Goal: Find specific page/section: Find specific page/section

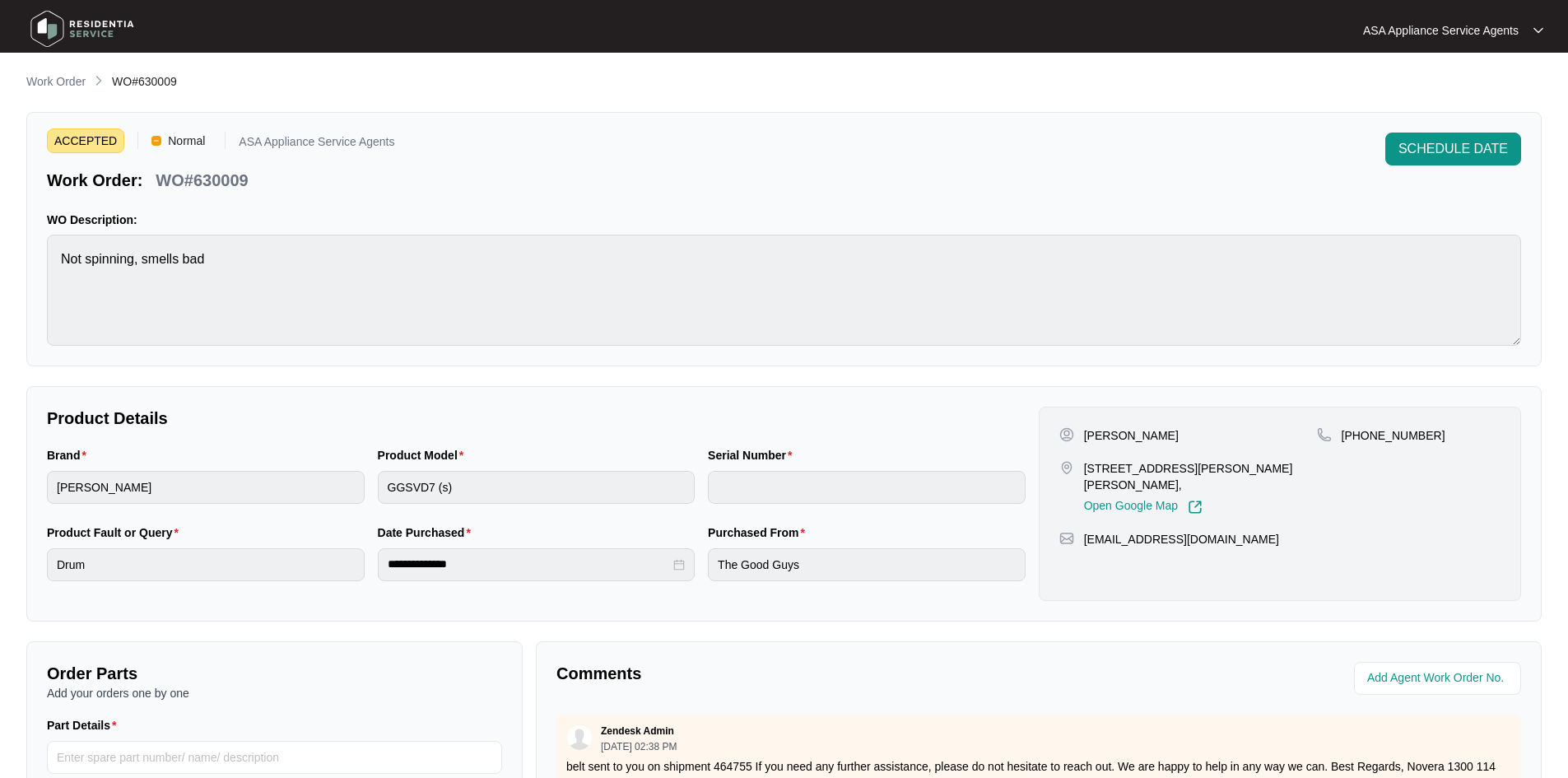
click at [70, 76] on p "Work Order" at bounding box center [56, 81] width 60 height 17
click at [61, 78] on p "Work Order" at bounding box center [56, 81] width 60 height 17
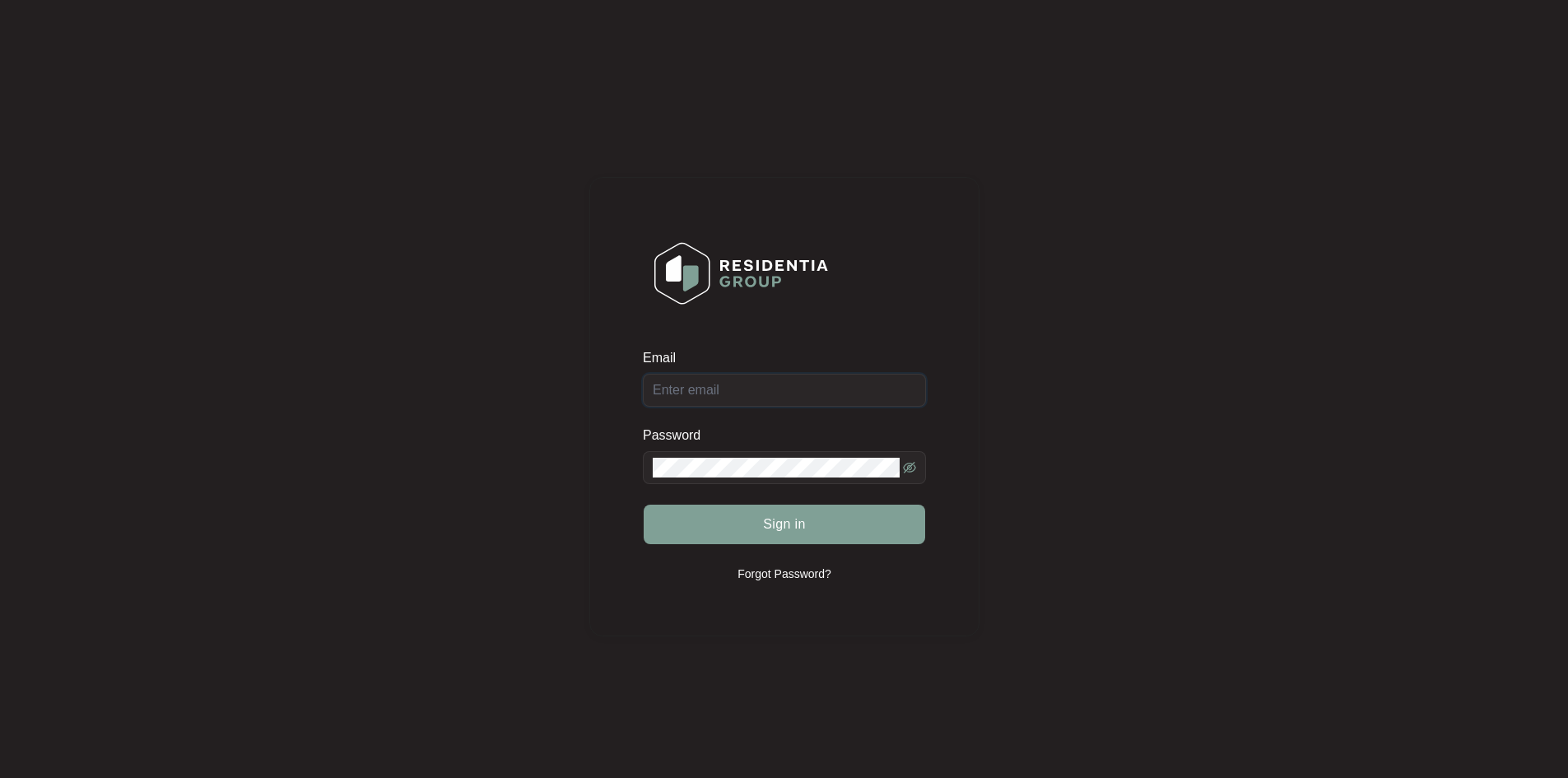
type input "[EMAIL_ADDRESS][DOMAIN_NAME]"
click at [759, 524] on button "Sign in" at bounding box center [784, 524] width 282 height 39
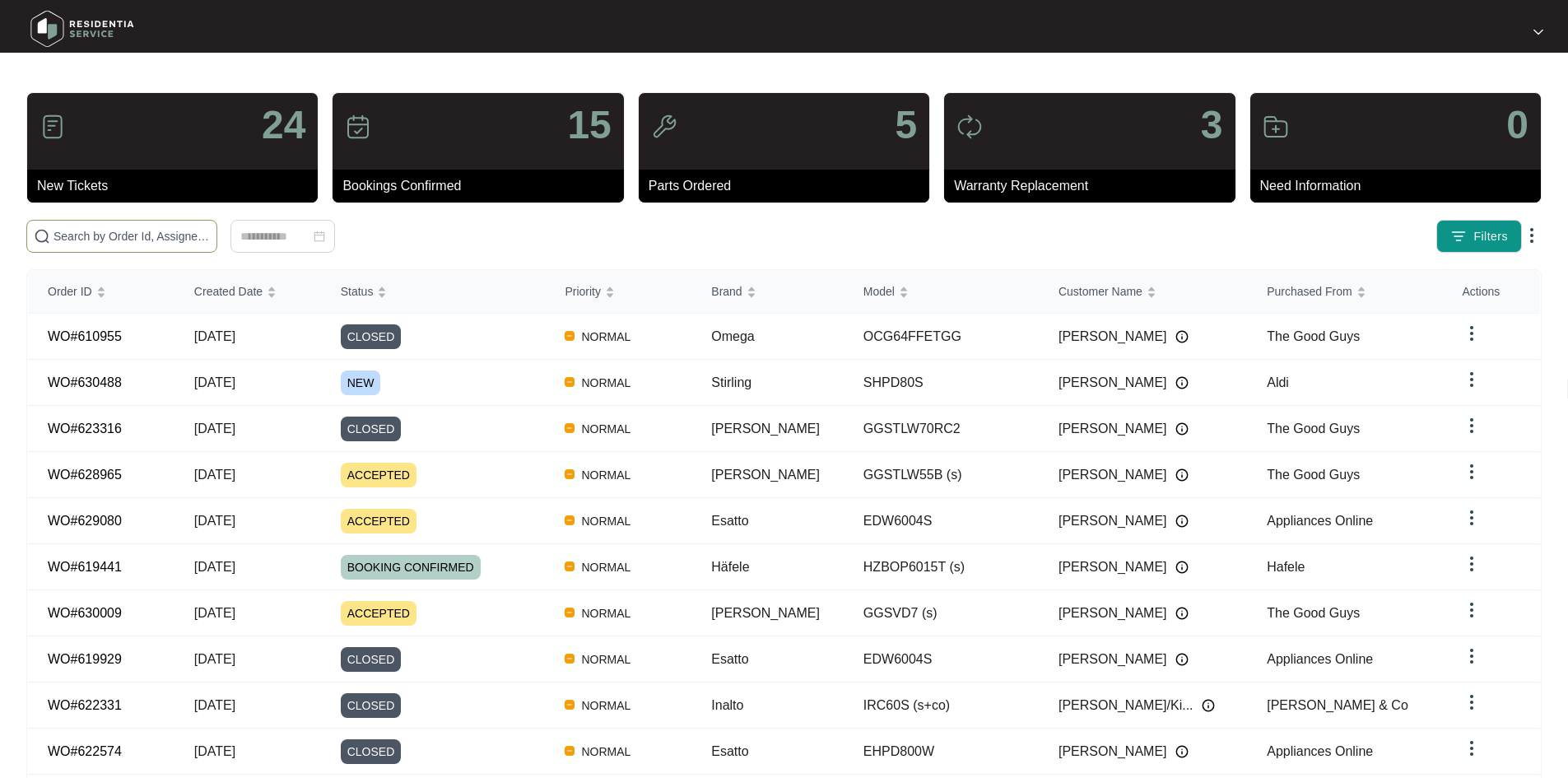
click at [139, 225] on span at bounding box center [122, 236] width 191 height 33
paste input "630488"
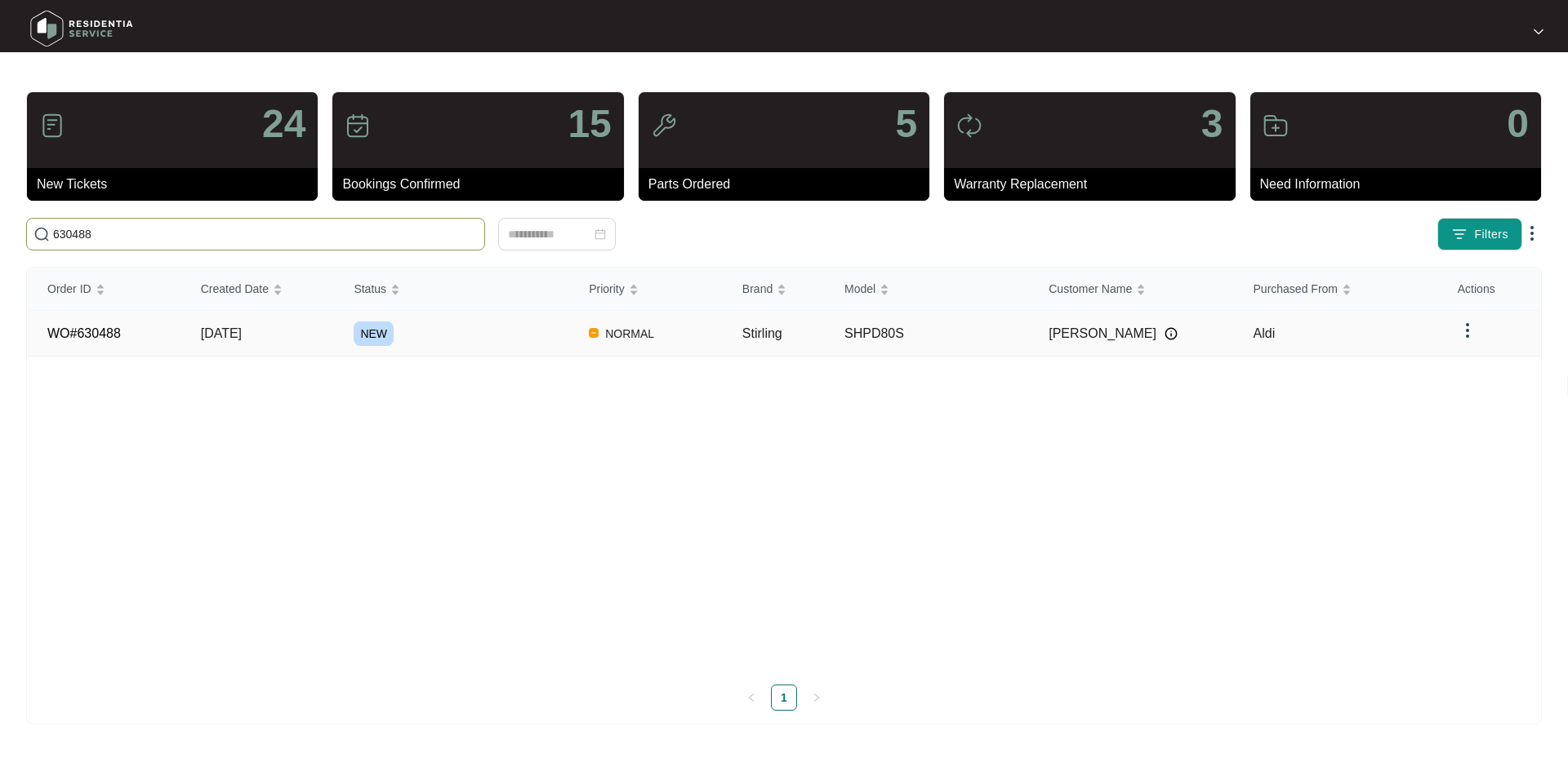
type input "630488"
click at [360, 333] on span "NEW" at bounding box center [373, 333] width 40 height 24
